Goal: Information Seeking & Learning: Learn about a topic

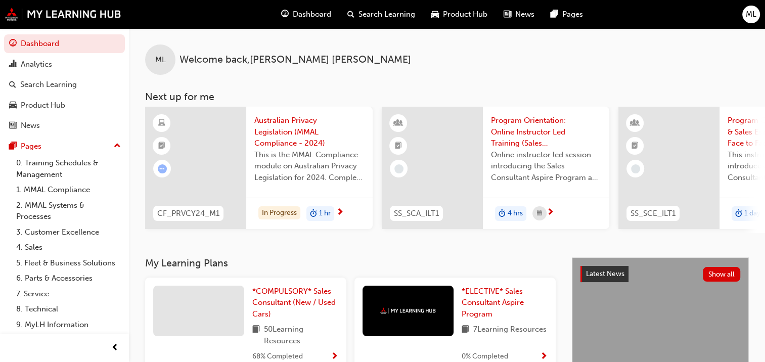
click at [384, 14] on span "Search Learning" at bounding box center [386, 15] width 57 height 12
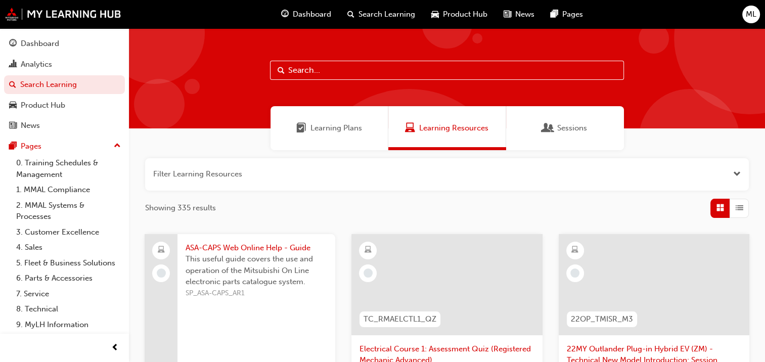
click at [387, 13] on span "Search Learning" at bounding box center [386, 15] width 57 height 12
click at [452, 12] on span "Product Hub" at bounding box center [465, 15] width 44 height 12
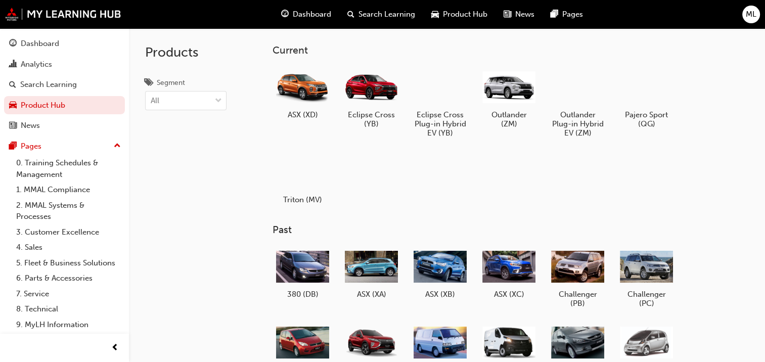
click at [305, 9] on span "Dashboard" at bounding box center [312, 15] width 38 height 12
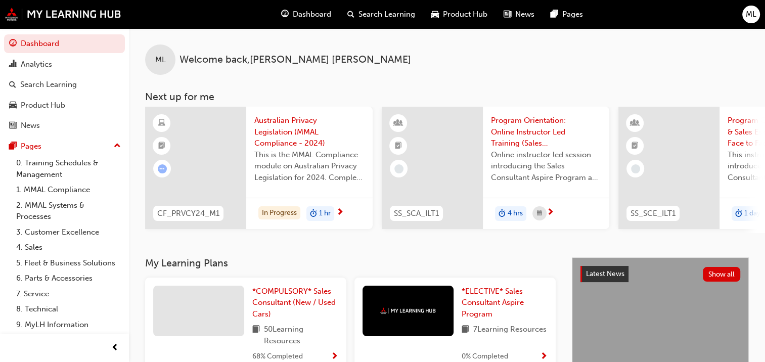
scroll to position [27, 0]
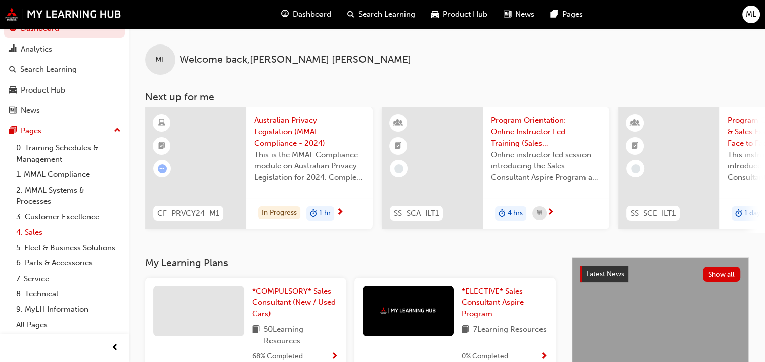
click at [33, 224] on link "4. Sales" at bounding box center [68, 232] width 113 height 16
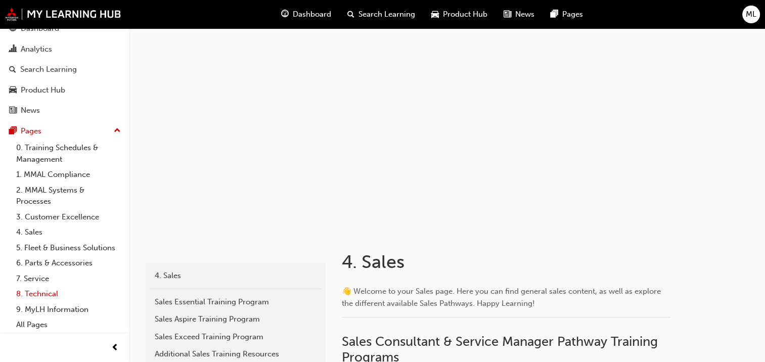
click at [55, 291] on link "8. Technical" at bounding box center [68, 294] width 113 height 16
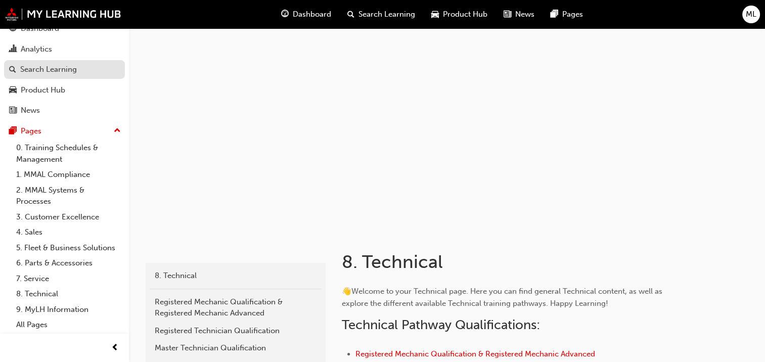
click at [33, 64] on div "Search Learning" at bounding box center [48, 70] width 57 height 12
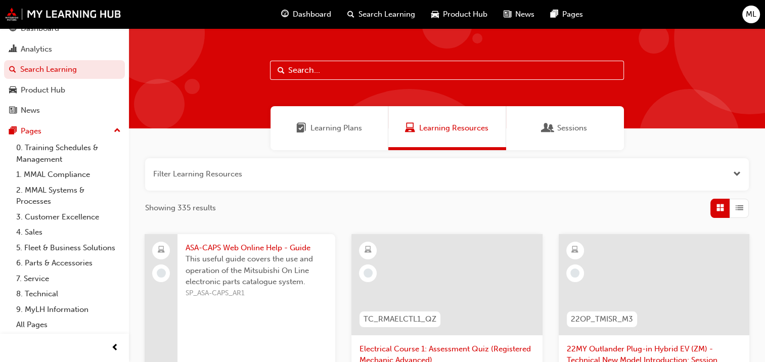
click at [566, 129] on span "Sessions" at bounding box center [572, 128] width 30 height 12
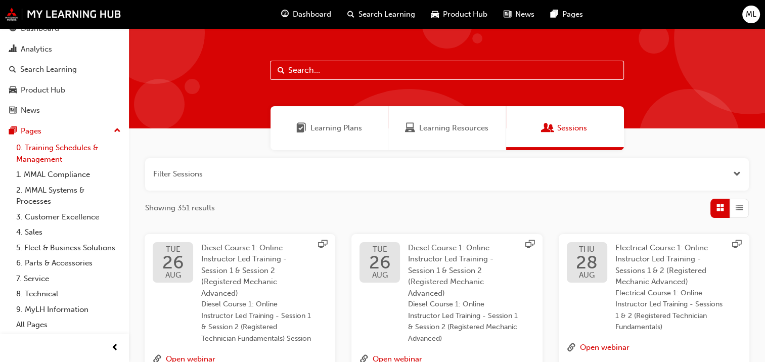
click at [44, 140] on link "0. Training Schedules & Management" at bounding box center [68, 153] width 113 height 27
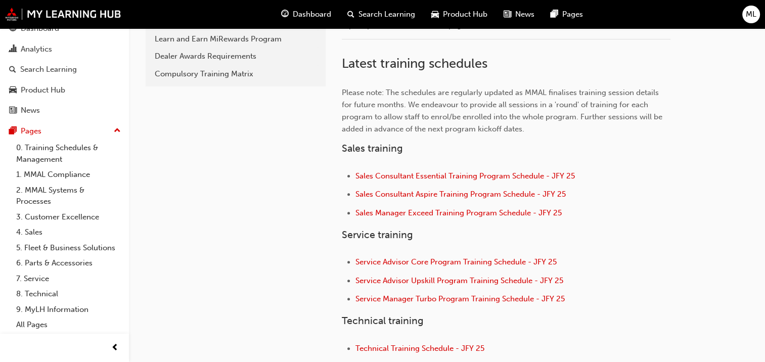
scroll to position [92, 0]
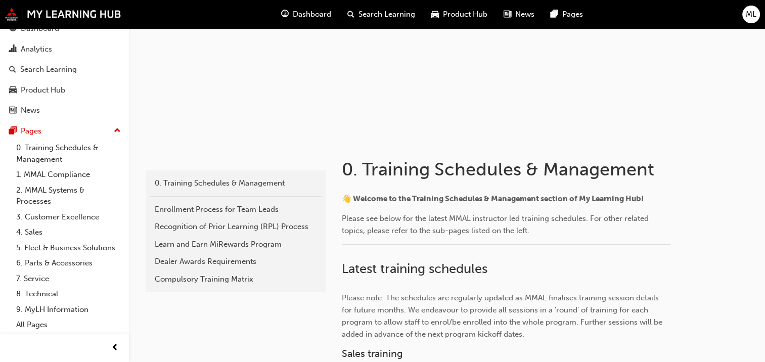
click at [753, 12] on span "ML" at bounding box center [750, 15] width 11 height 12
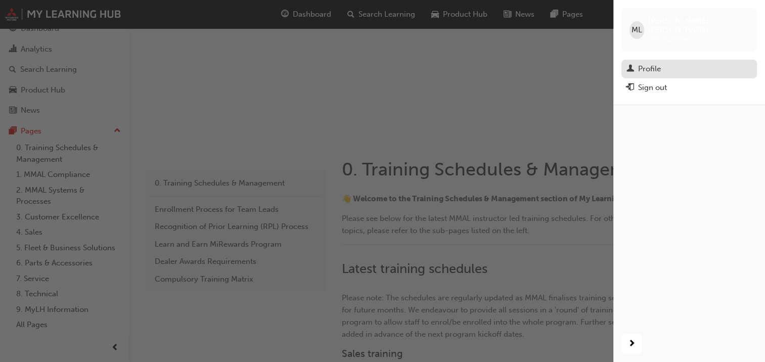
click at [650, 63] on div "Profile" at bounding box center [649, 69] width 23 height 12
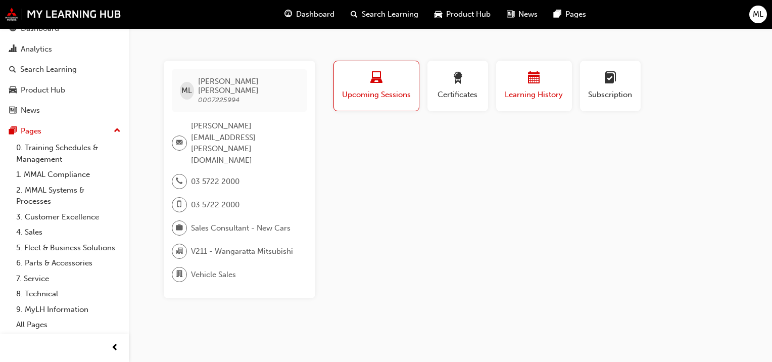
click at [538, 93] on span "Learning History" at bounding box center [534, 95] width 61 height 12
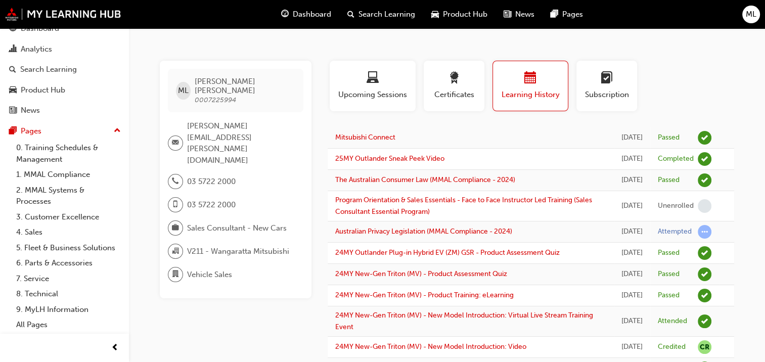
click at [482, 159] on td "25MY Outlander Sneak Peek Video" at bounding box center [470, 159] width 286 height 21
click at [413, 156] on link "25MY Outlander Sneak Peek Video" at bounding box center [389, 158] width 109 height 9
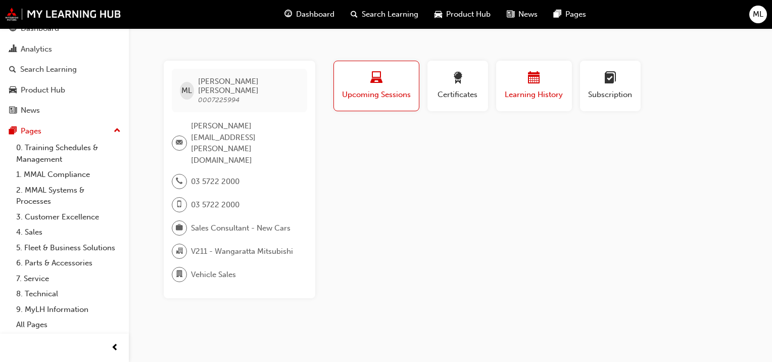
click at [536, 92] on span "Learning History" at bounding box center [534, 95] width 61 height 12
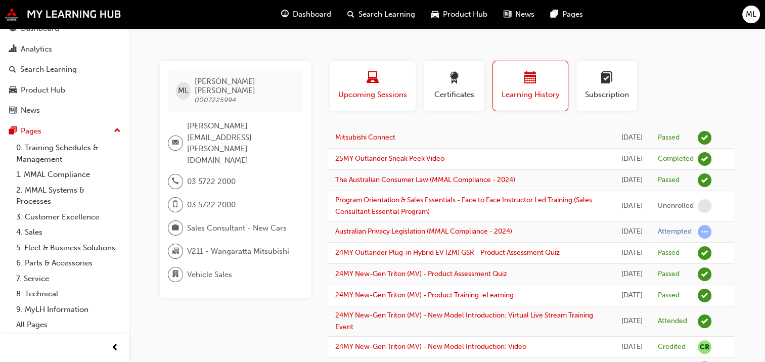
click at [357, 86] on div "button" at bounding box center [372, 80] width 71 height 16
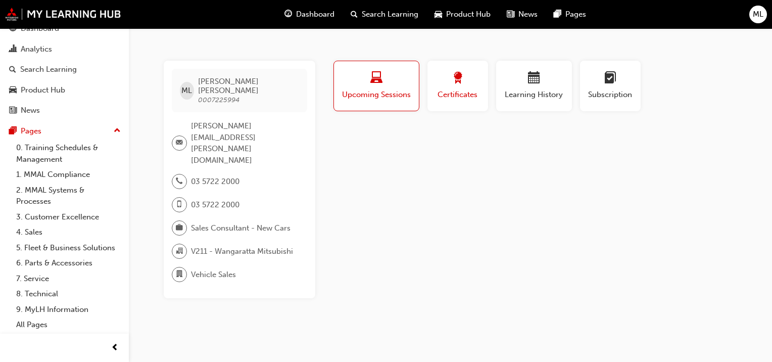
click at [453, 91] on span "Certificates" at bounding box center [457, 95] width 45 height 12
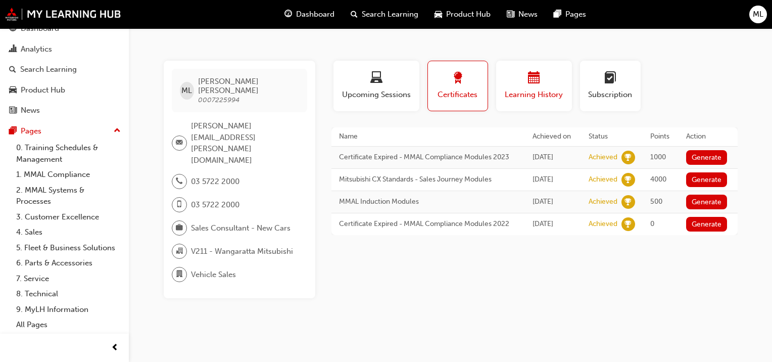
click at [539, 87] on div "Learning History" at bounding box center [534, 86] width 61 height 29
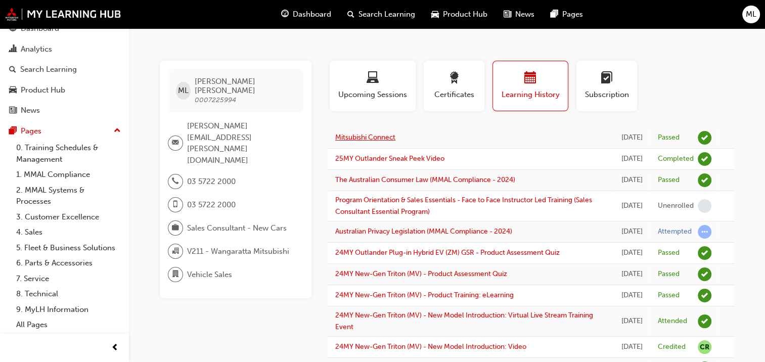
click at [378, 133] on link "Mitsubishi Connect" at bounding box center [365, 137] width 60 height 9
